Goal: Task Accomplishment & Management: Manage account settings

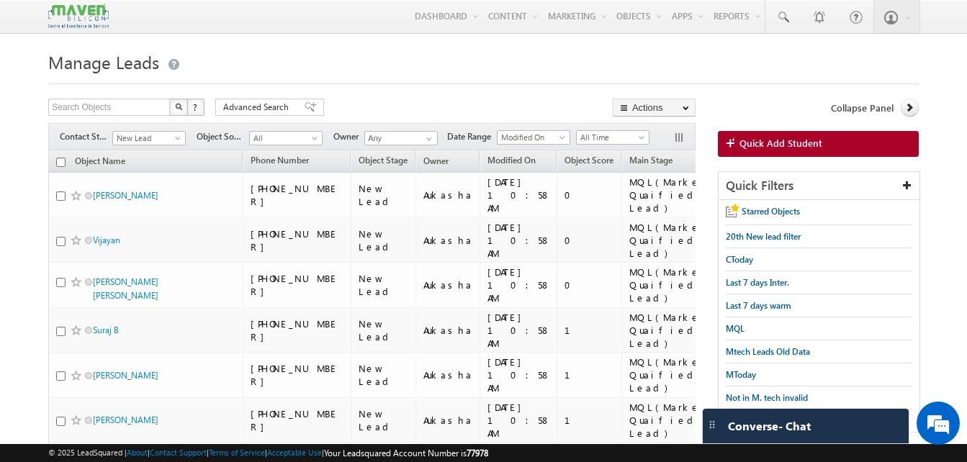
click at [474, 73] on h1 "Manage Leads" at bounding box center [483, 61] width 870 height 28
click at [790, 19] on link at bounding box center [782, 16] width 35 height 33
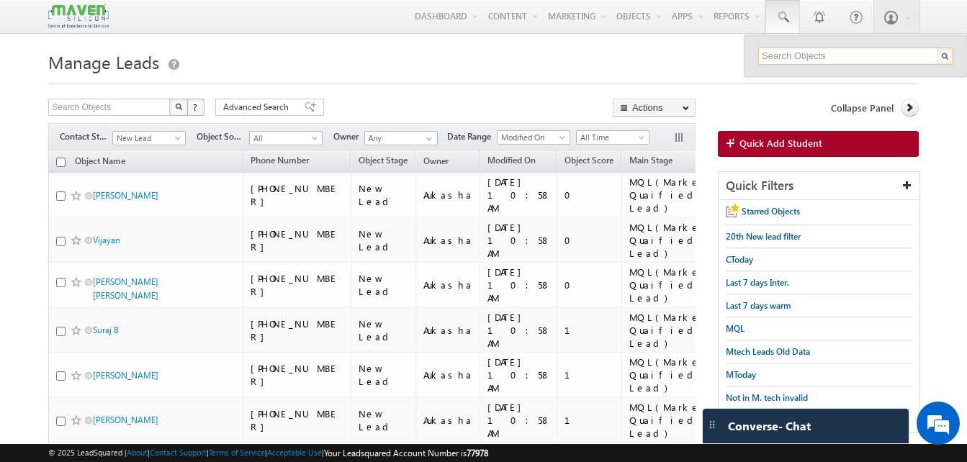
click at [806, 60] on input "text" at bounding box center [855, 56] width 195 height 17
paste input "7081595540"
type input "7081595540"
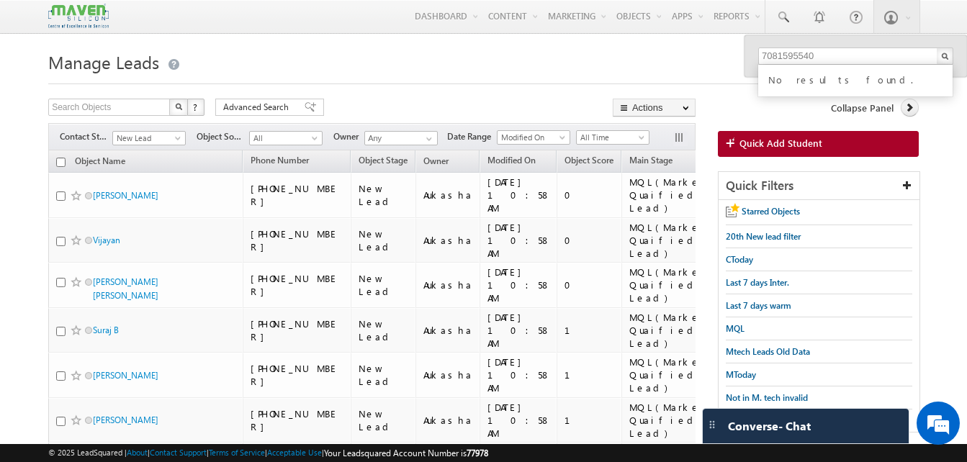
click at [677, 58] on h1 "Manage Leads" at bounding box center [483, 61] width 870 height 28
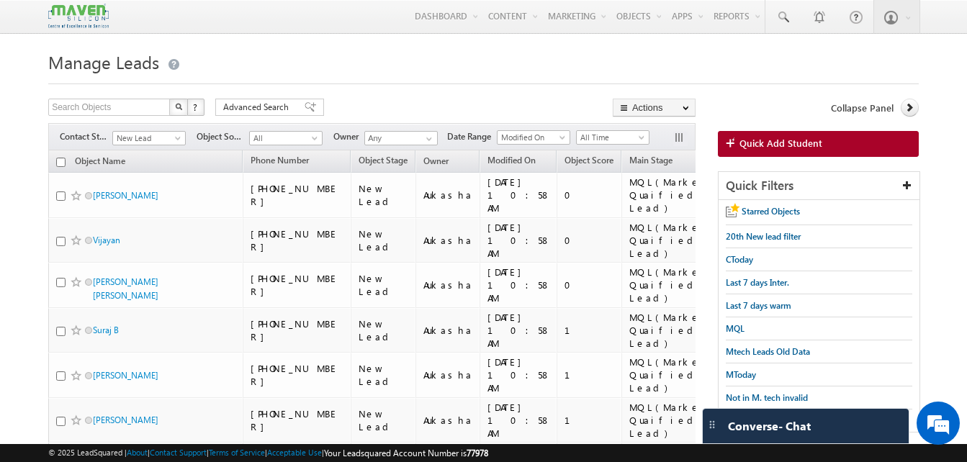
click at [125, 1] on div "Menu Aukasha lsq5@ maven -sili con.c om crmma ven" at bounding box center [483, 17] width 870 height 34
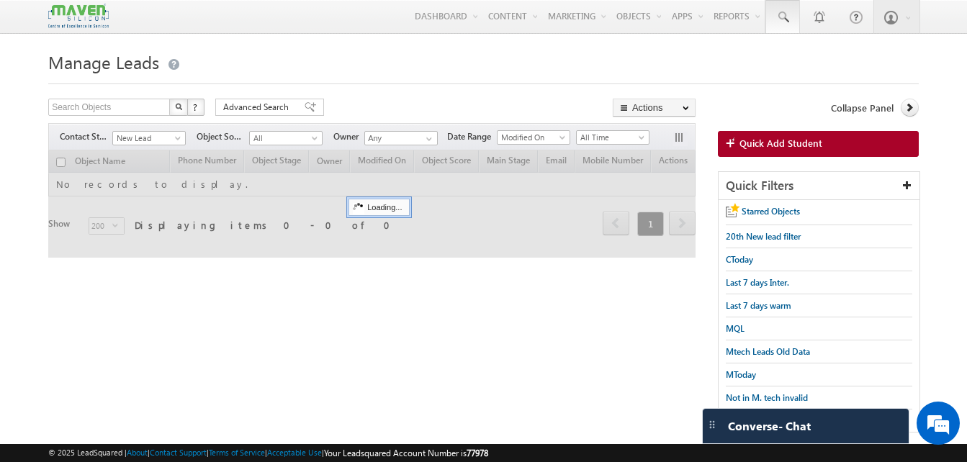
click at [782, 25] on link at bounding box center [782, 16] width 35 height 33
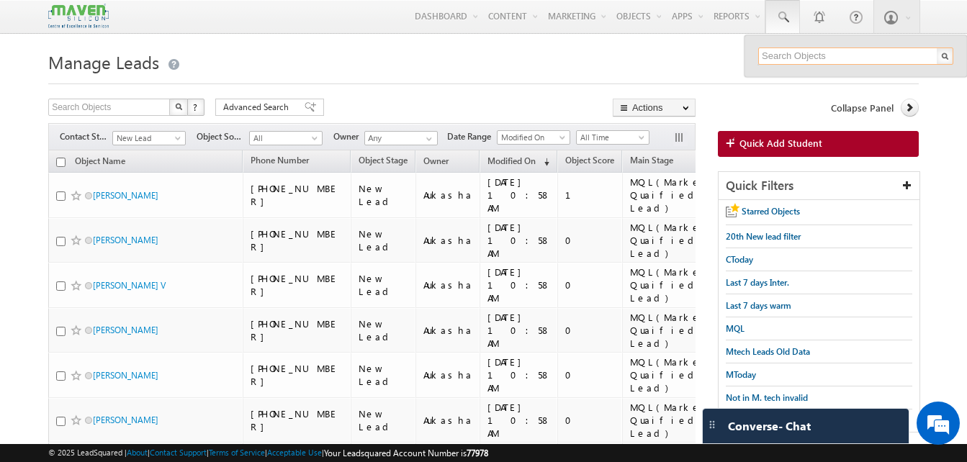
click at [791, 52] on input "text" at bounding box center [855, 56] width 195 height 17
paste input "7081595540"
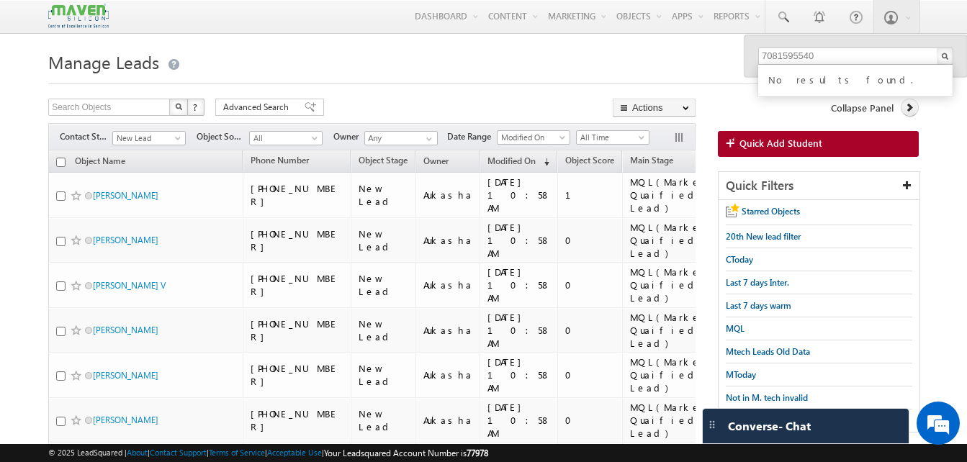
click at [775, 59] on input "7081595540" at bounding box center [855, 56] width 195 height 17
paste input "9946597165"
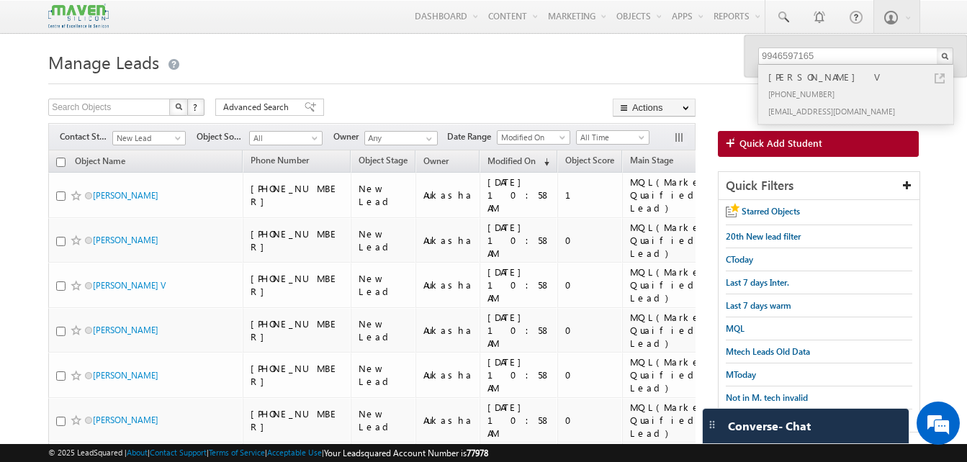
click at [942, 78] on link at bounding box center [940, 78] width 10 height 10
click at [871, 59] on input "9946597165" at bounding box center [855, 56] width 195 height 17
paste input "62026608"
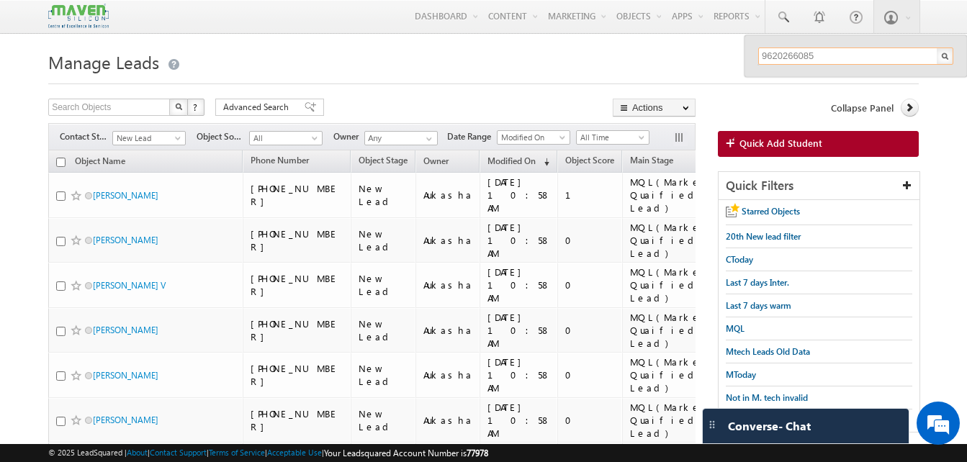
type input "9620266085"
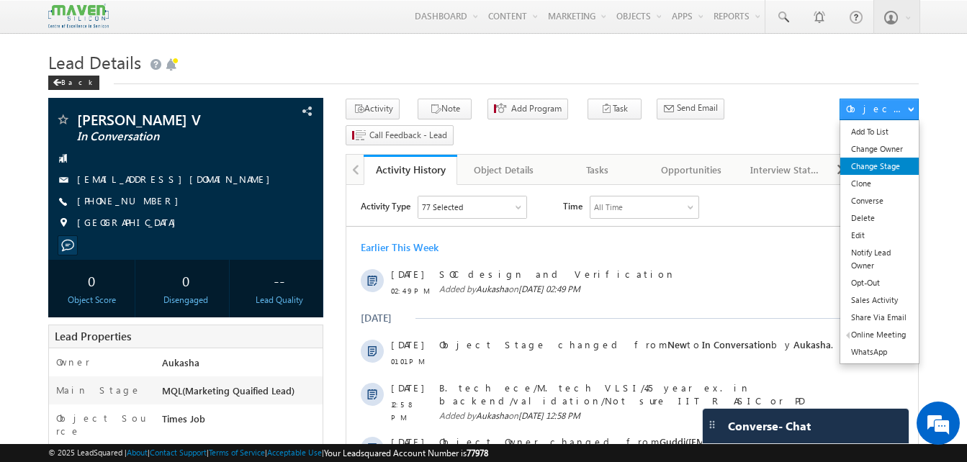
click at [872, 170] on link "Change Stage" at bounding box center [879, 166] width 78 height 17
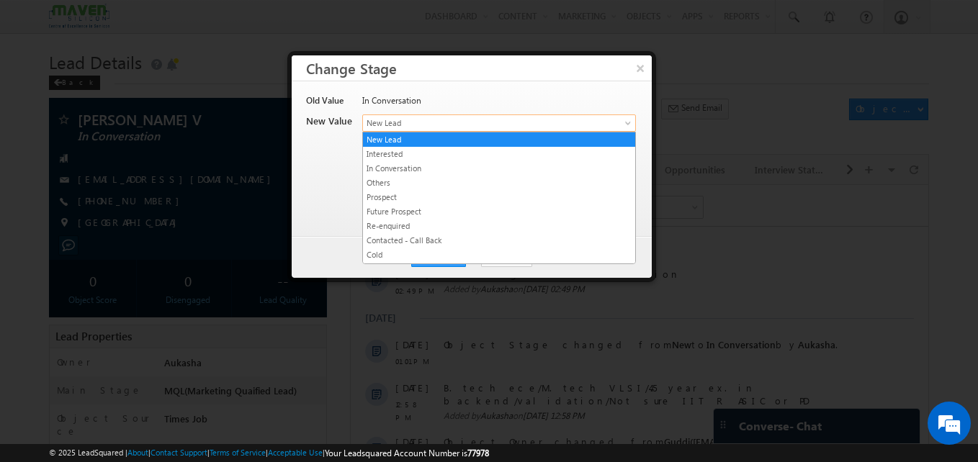
click at [409, 123] on span "New Lead" at bounding box center [475, 123] width 225 height 13
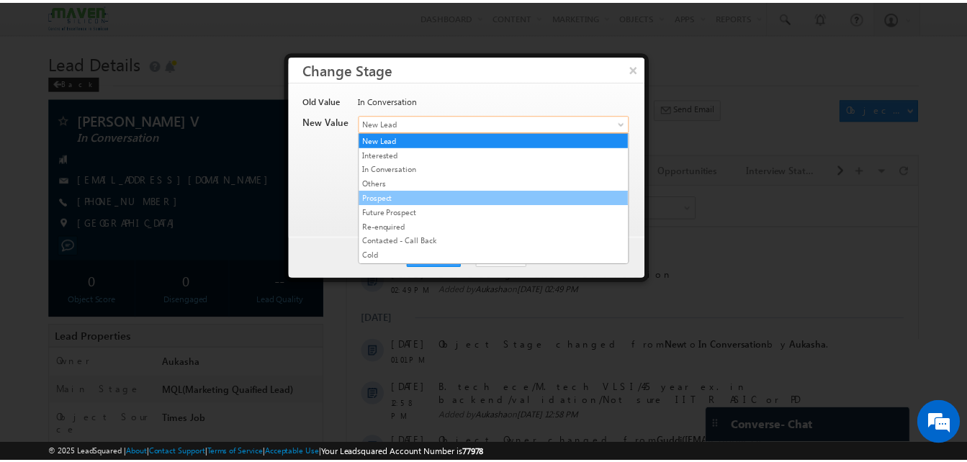
scroll to position [272, 0]
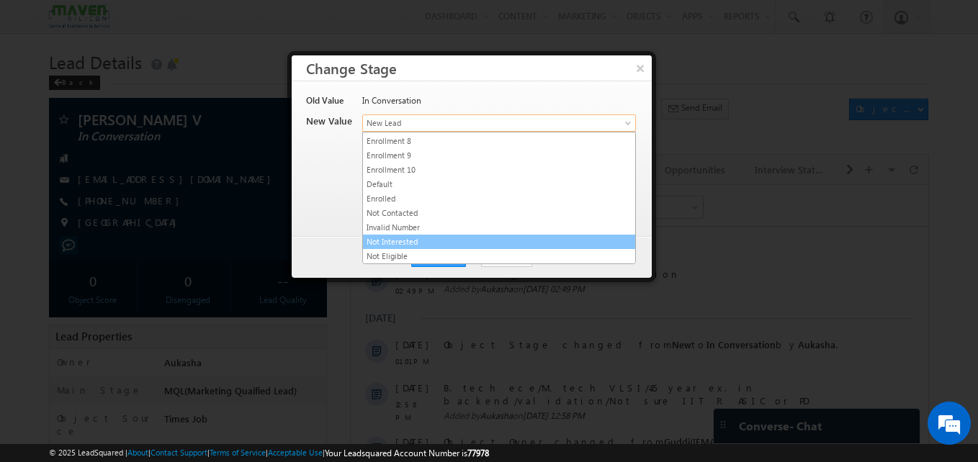
click at [418, 240] on link "Not Interested" at bounding box center [499, 241] width 272 height 13
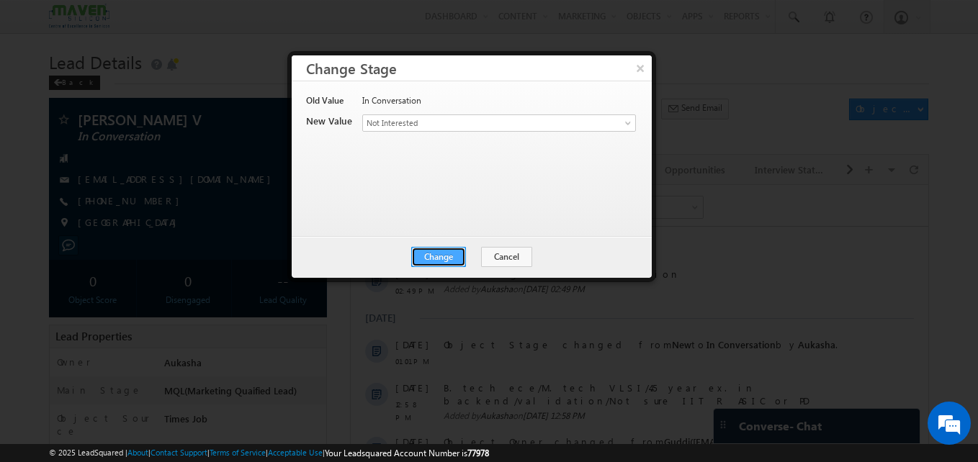
click at [427, 255] on button "Change" at bounding box center [438, 257] width 55 height 20
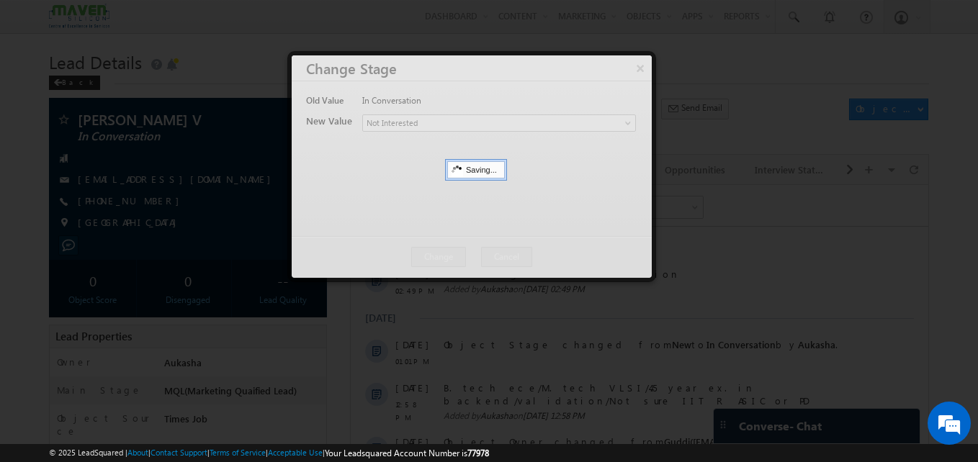
click at [1, 198] on div at bounding box center [489, 231] width 978 height 462
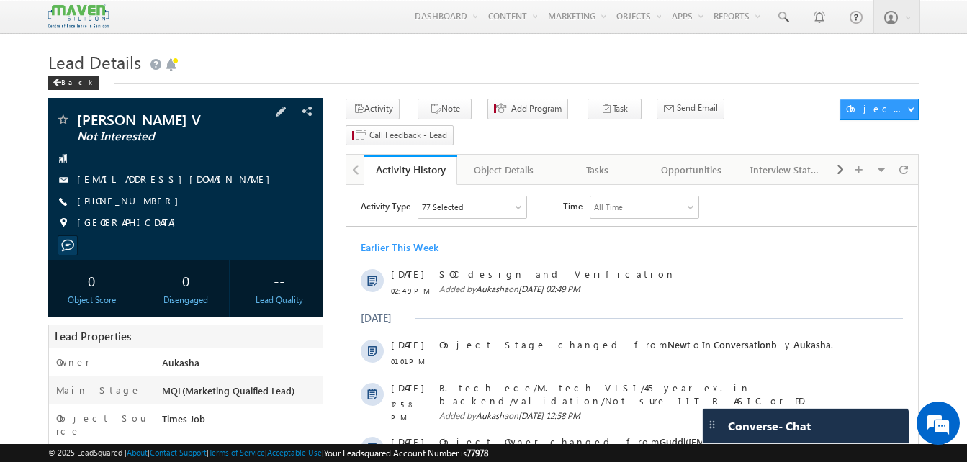
drag, startPoint x: 158, startPoint y: 201, endPoint x: 146, endPoint y: 200, distance: 12.3
click at [146, 200] on div "[PHONE_NUMBER]" at bounding box center [185, 201] width 261 height 14
copy div "[PHONE_NUMBER]"
